Goal: Information Seeking & Learning: Learn about a topic

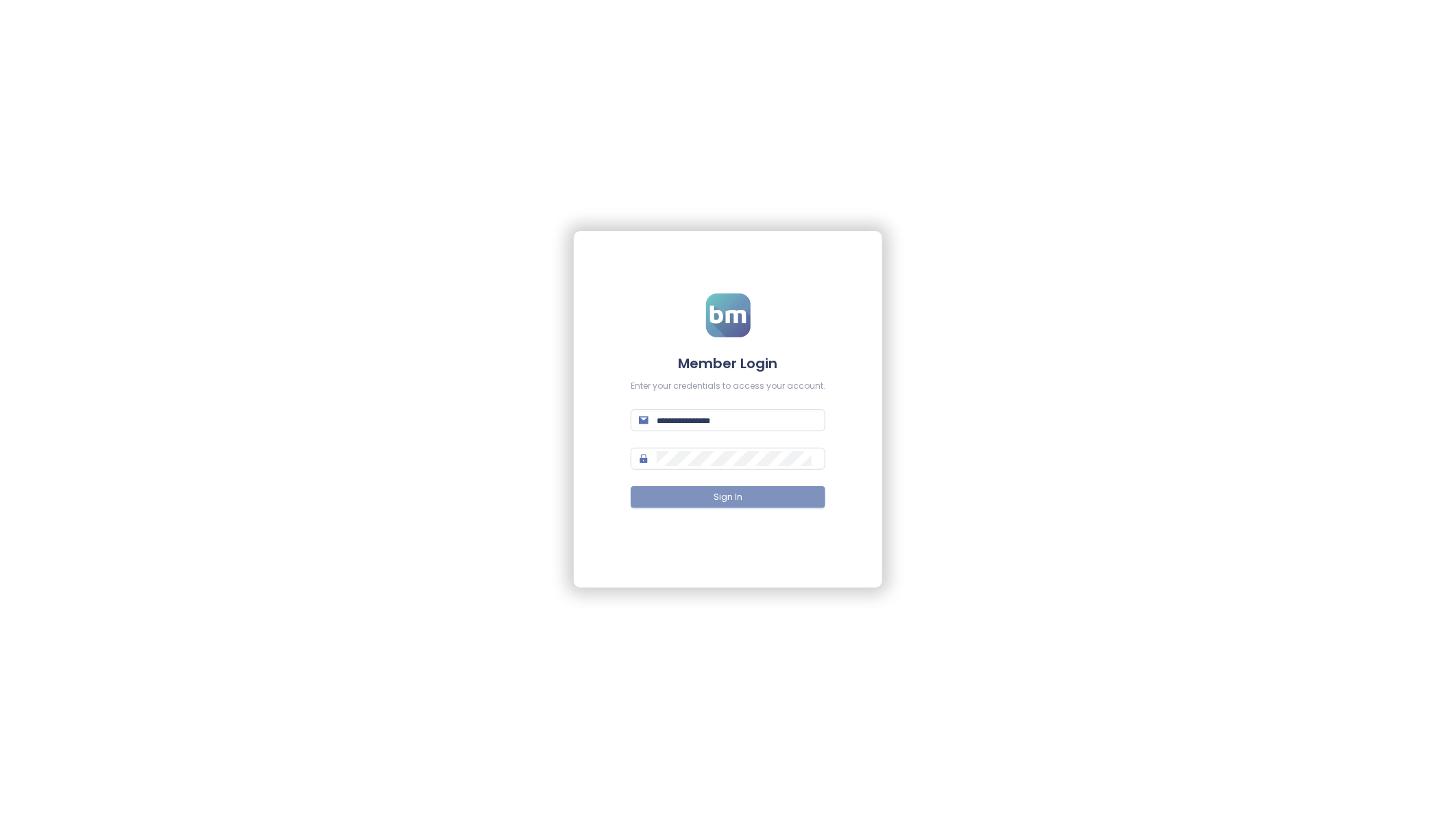
type input "**********"
click at [722, 495] on span "Sign In" at bounding box center [728, 497] width 29 height 13
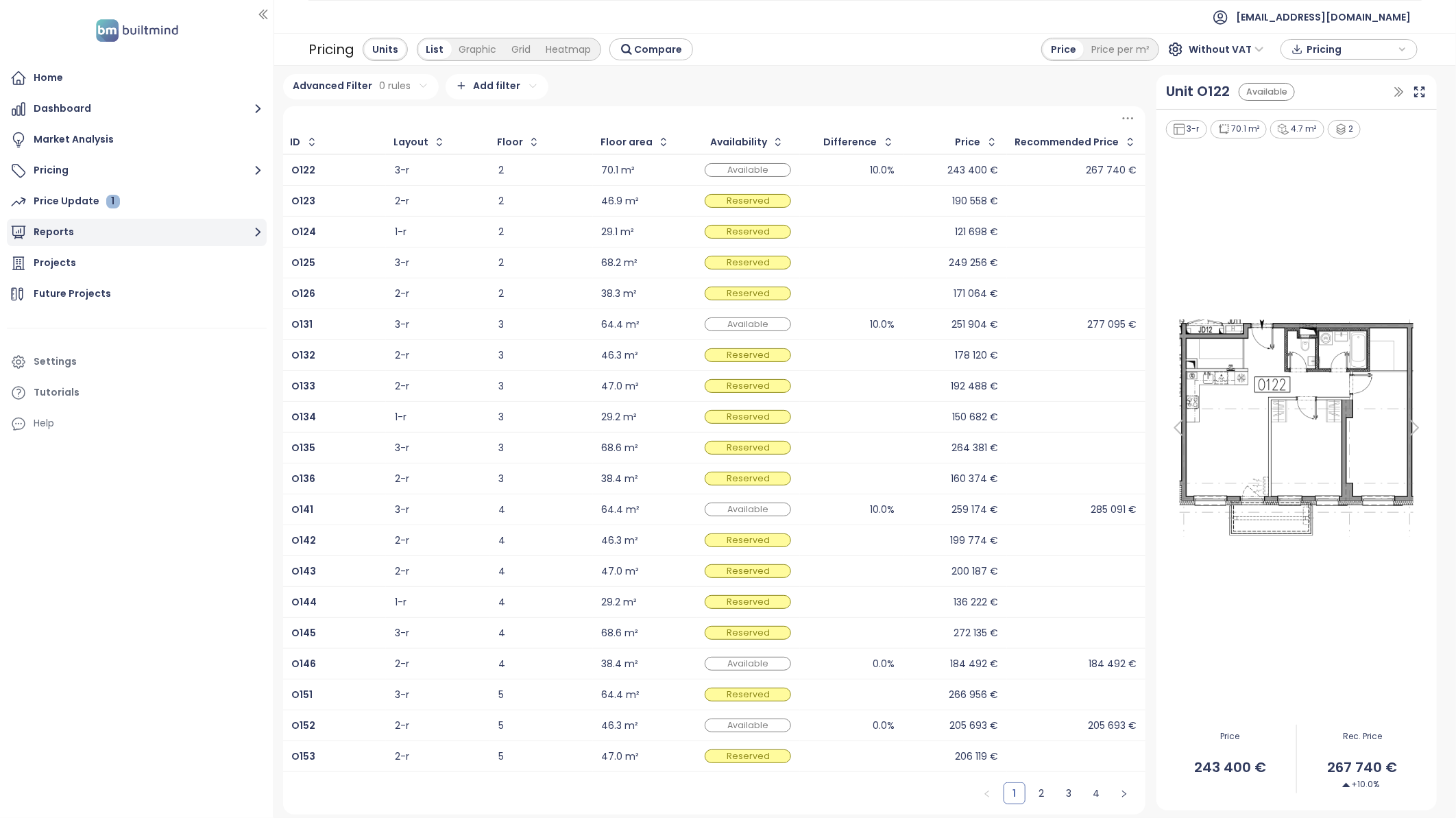
click at [65, 234] on button "Reports" at bounding box center [136, 233] width 260 height 28
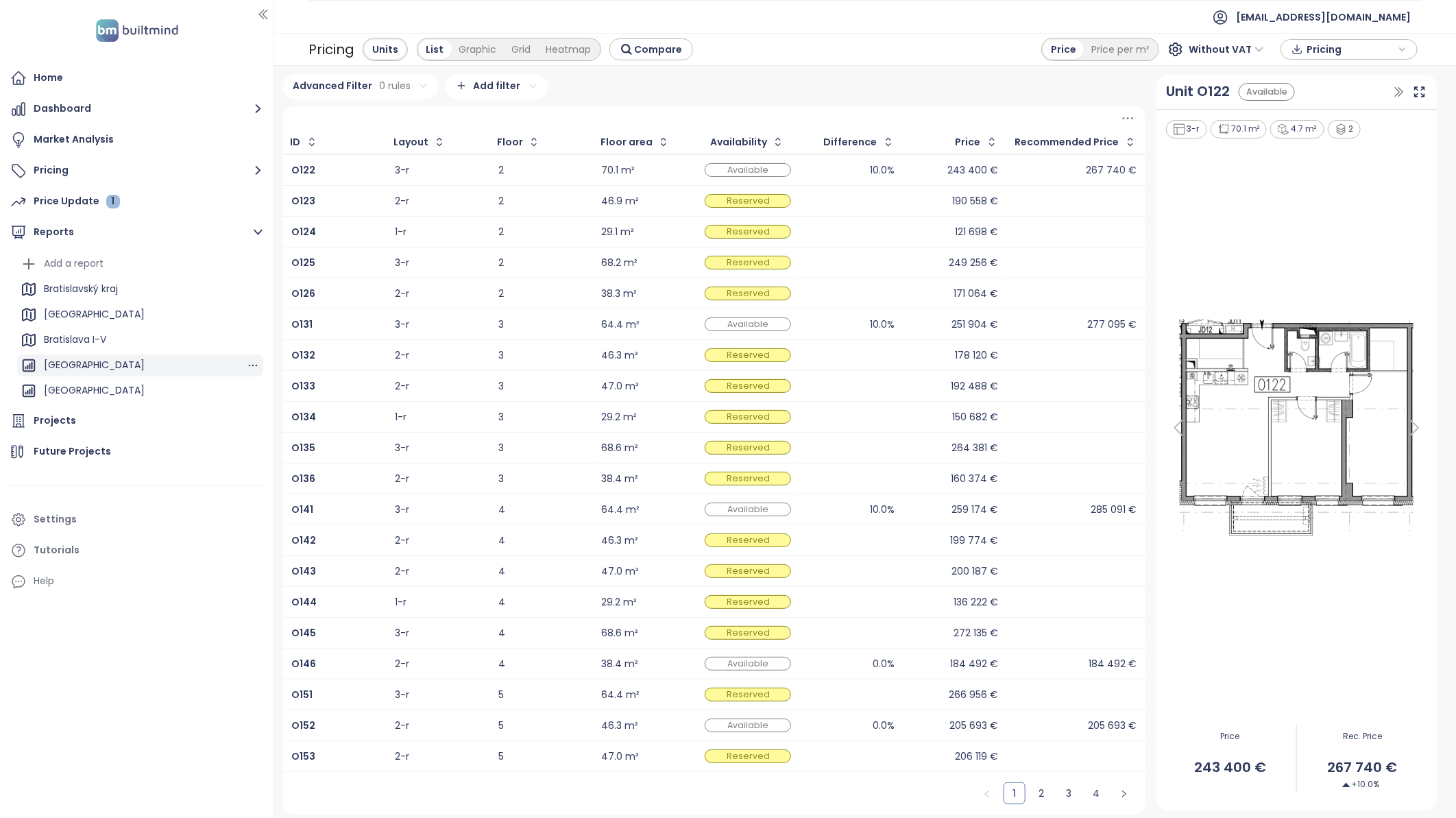
click at [76, 370] on div "[GEOGRAPHIC_DATA]" at bounding box center [94, 365] width 101 height 17
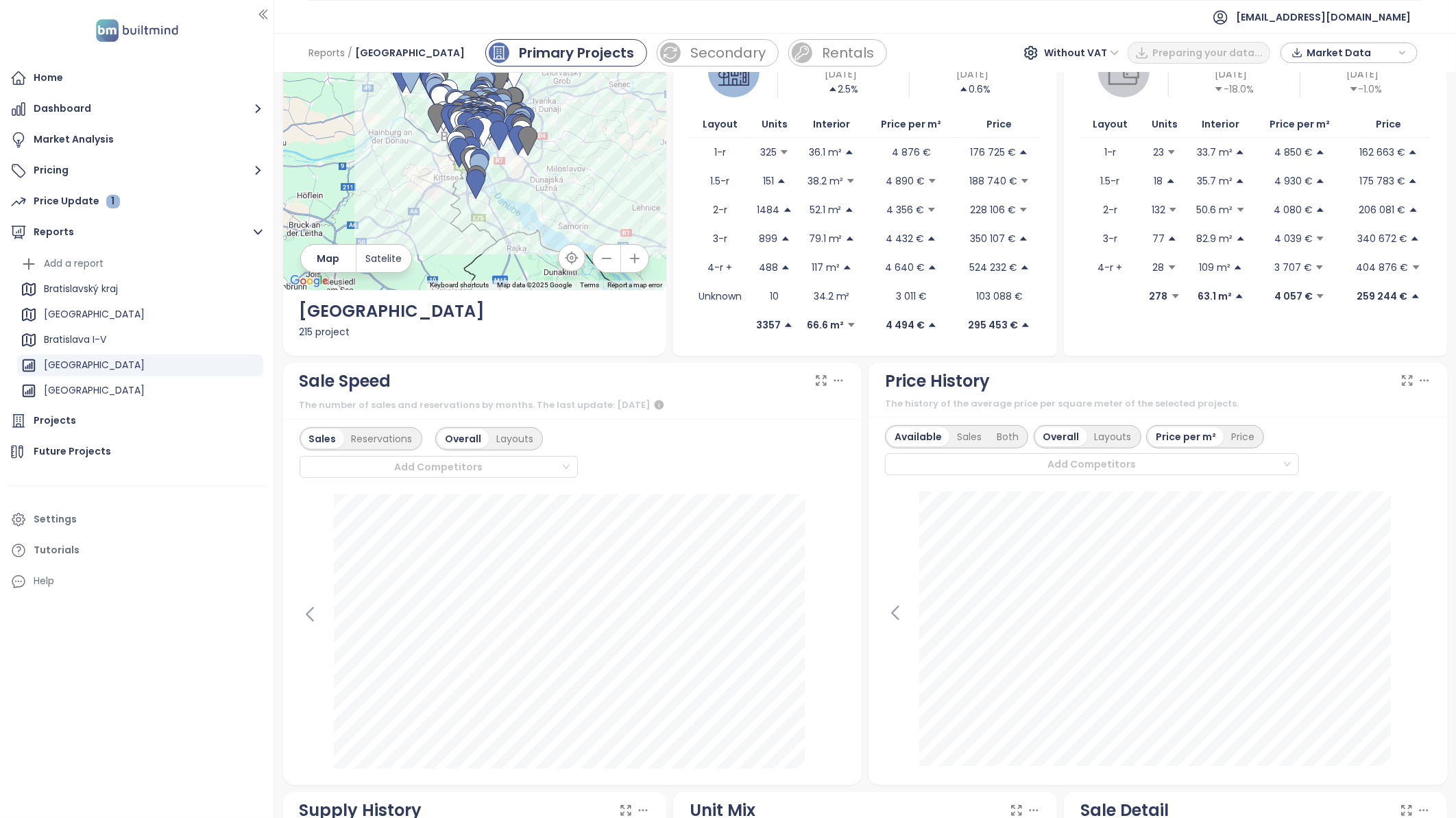
scroll to position [153, 0]
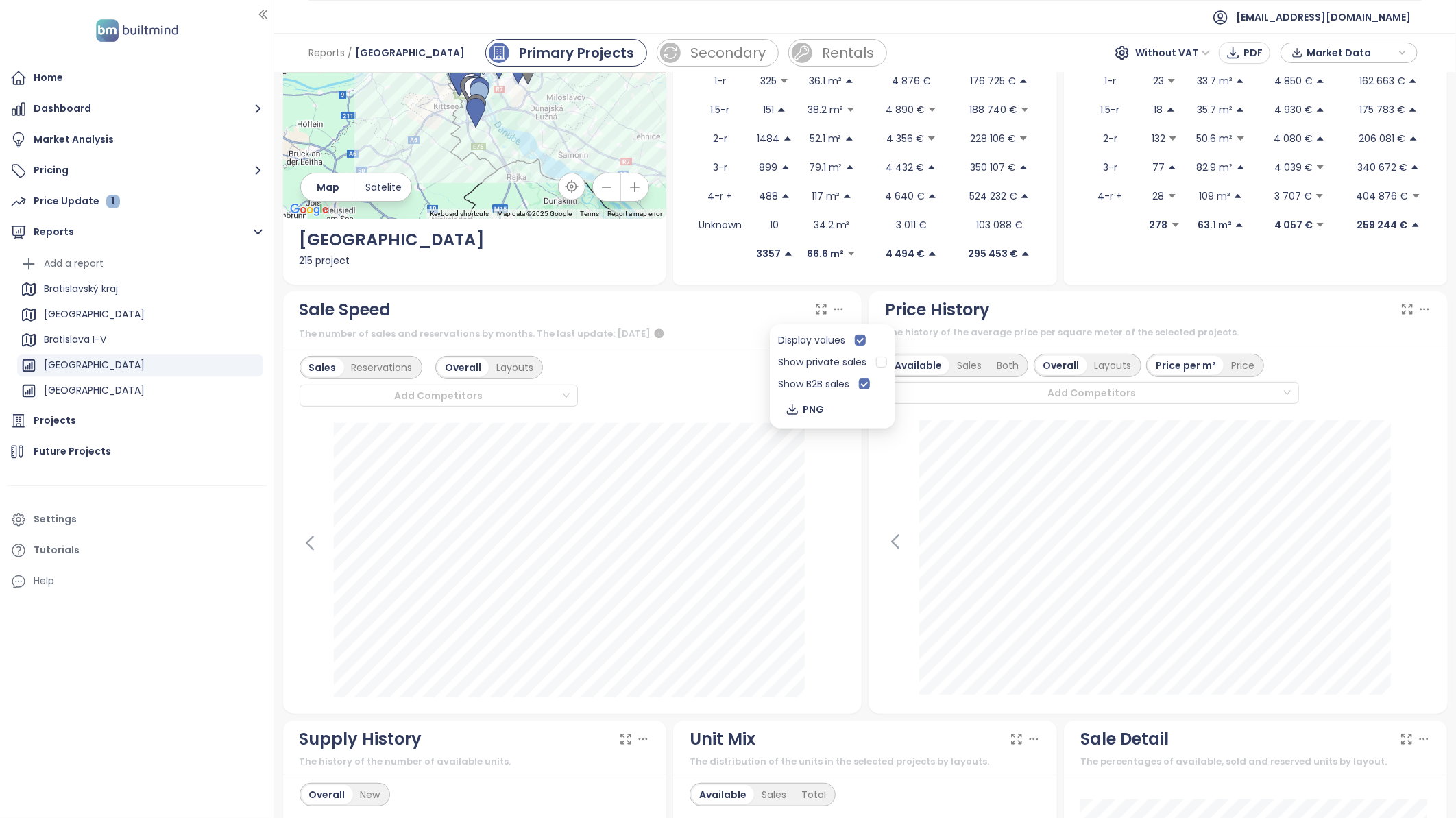
click at [838, 309] on icon at bounding box center [839, 310] width 14 height 14
click at [59, 146] on div "Market Analysis" at bounding box center [74, 139] width 80 height 17
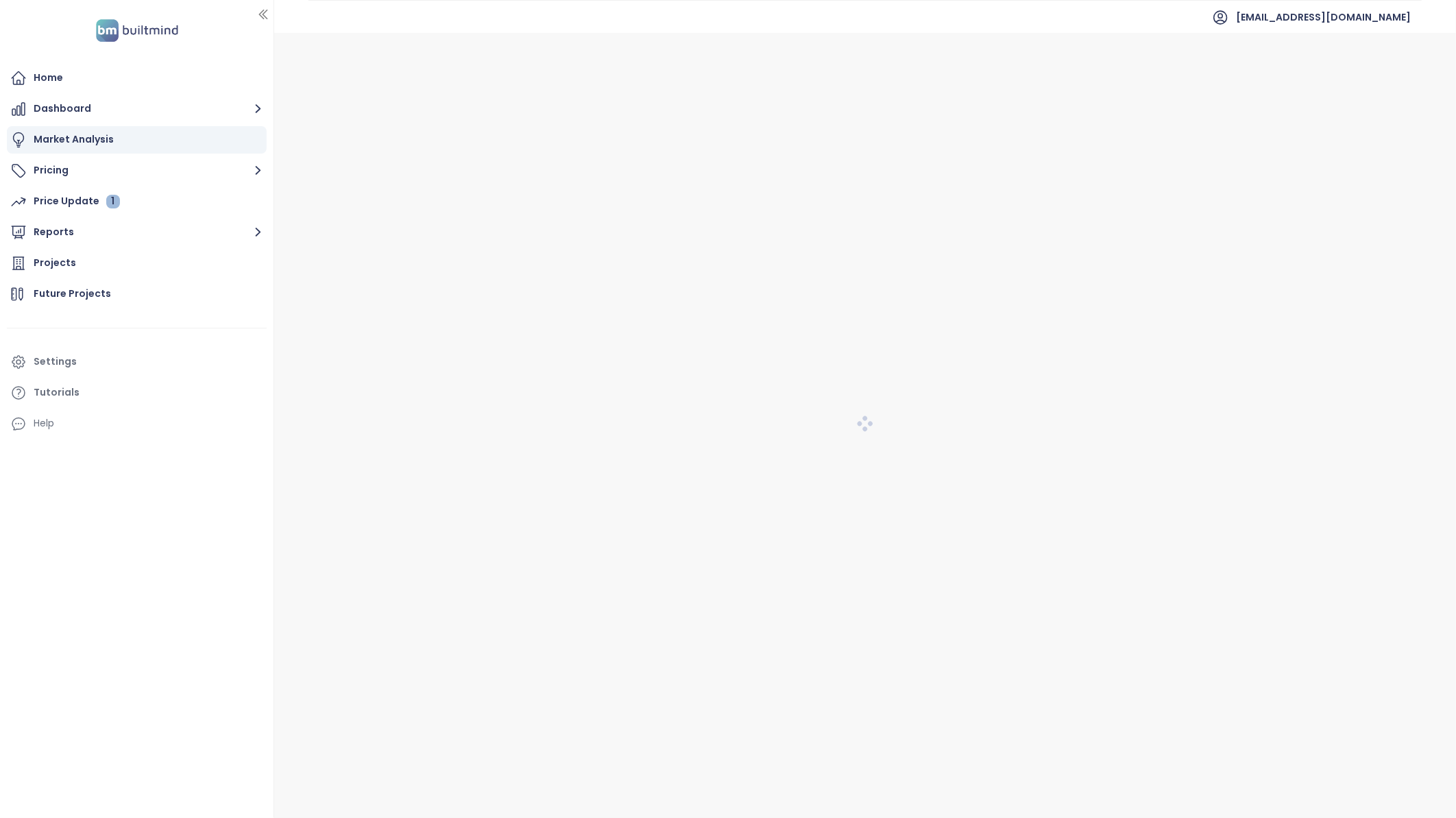
click at [59, 138] on div "Market Analysis" at bounding box center [74, 139] width 80 height 17
click at [495, 47] on span "2025 Q2" at bounding box center [522, 50] width 54 height 21
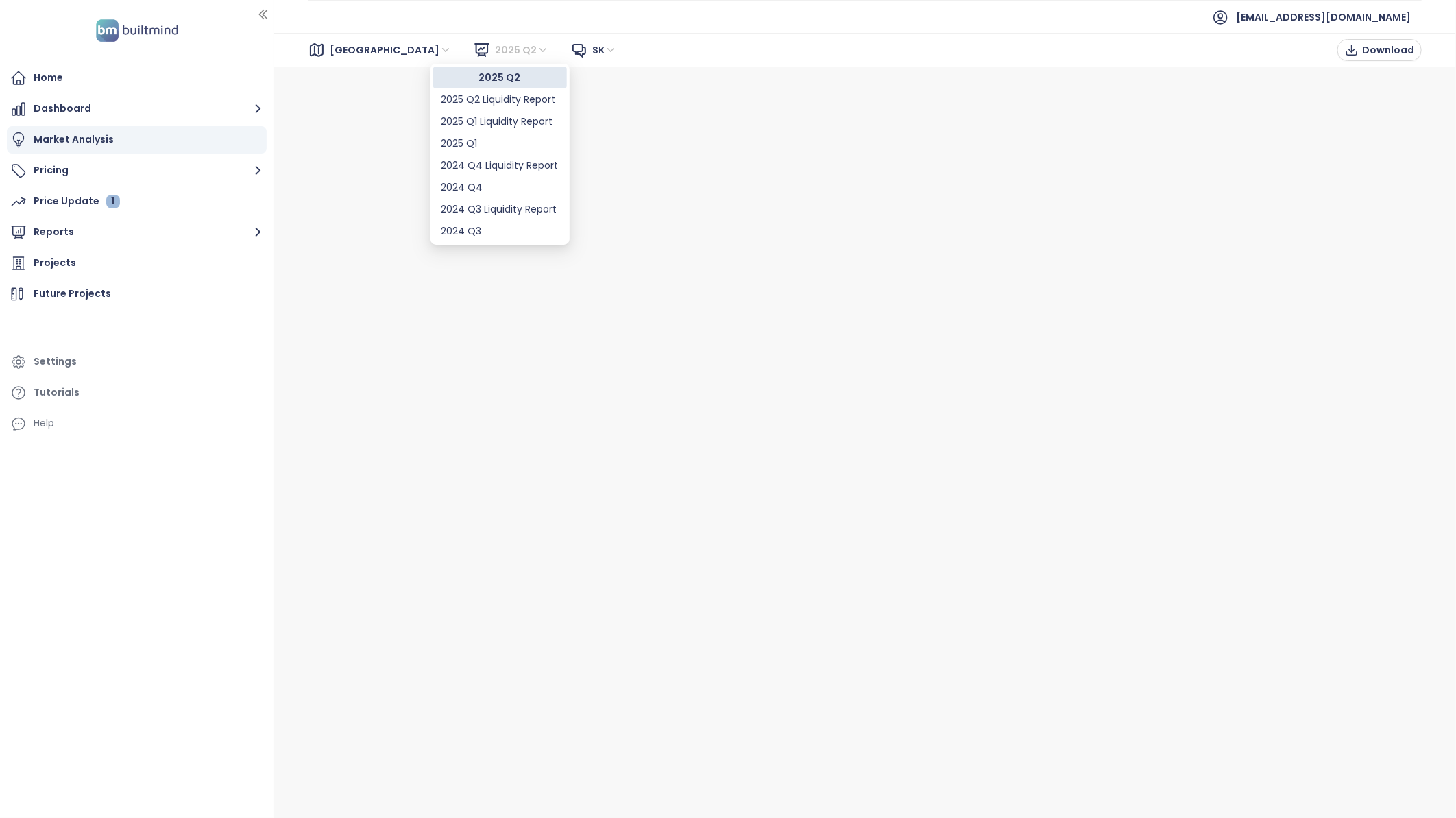
click at [484, 78] on div "2025 Q2" at bounding box center [500, 78] width 117 height 15
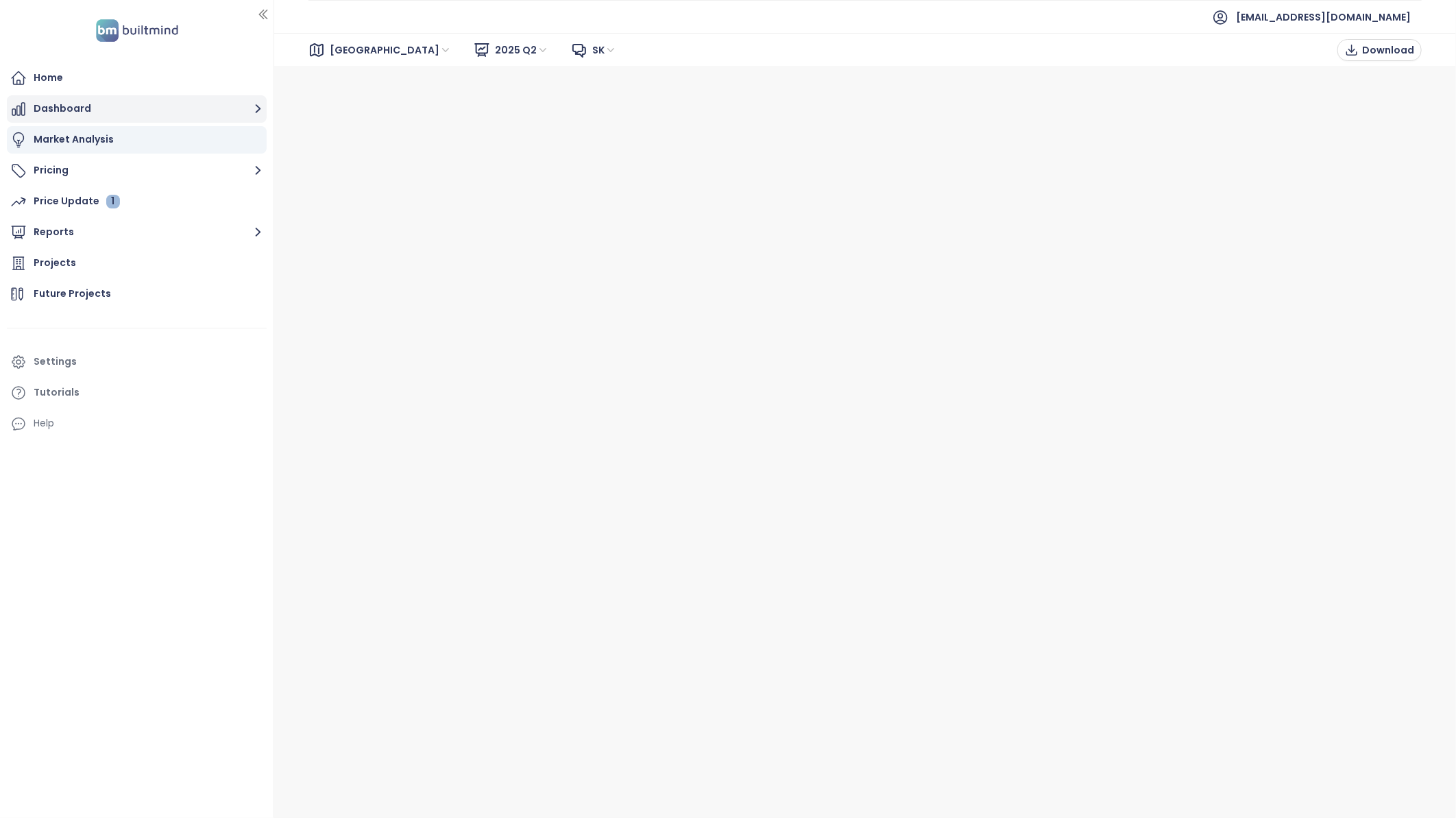
click at [49, 110] on button "Dashboard" at bounding box center [136, 109] width 260 height 28
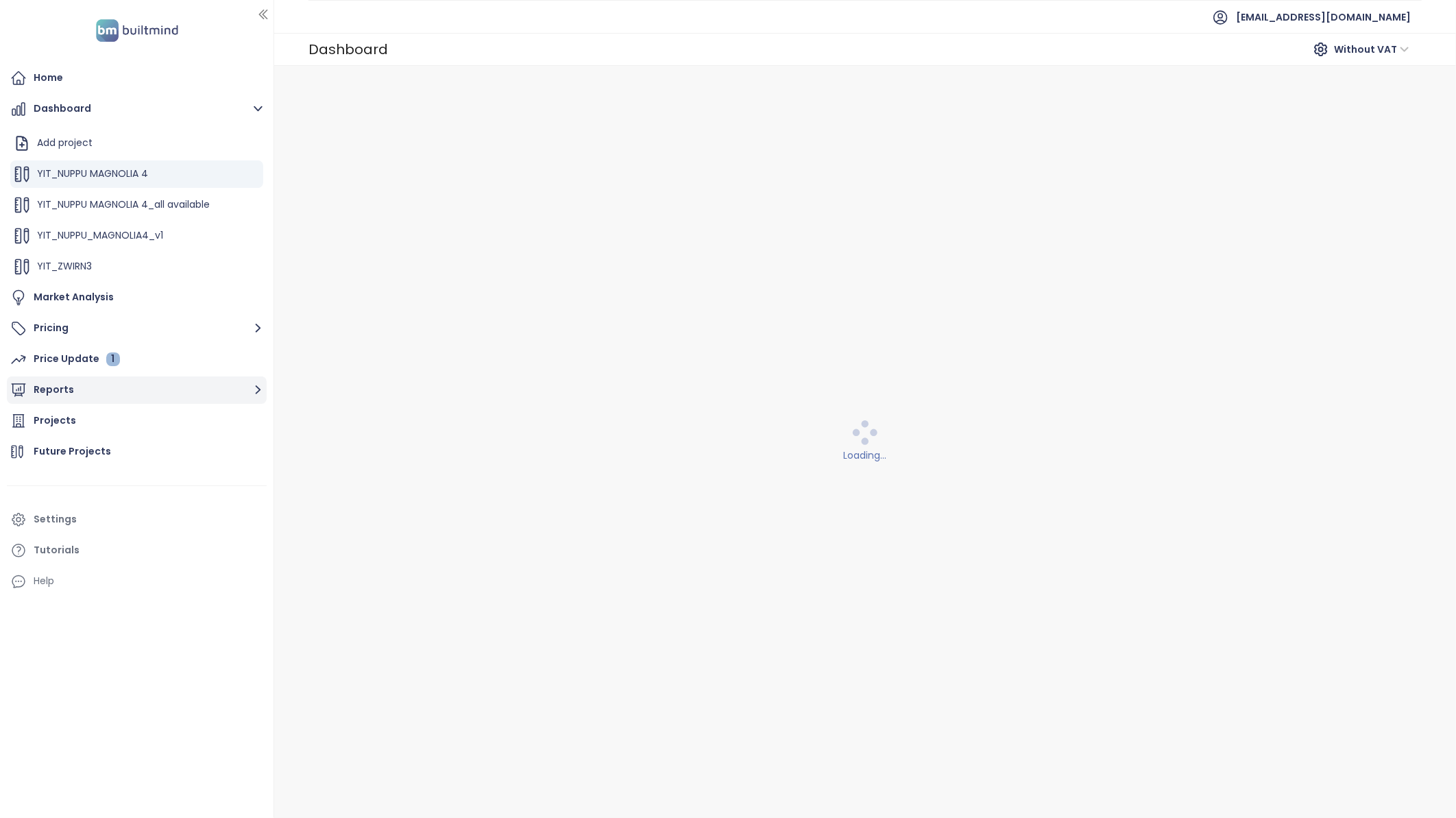
click at [49, 387] on button "Reports" at bounding box center [136, 391] width 260 height 28
